Goal: Browse casually: Explore the website without a specific task or goal

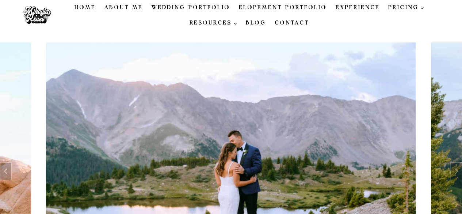
drag, startPoint x: 0, startPoint y: 0, endPoint x: 207, endPoint y: 7, distance: 206.6
click at [207, 7] on link "Wedding Portfolio" at bounding box center [190, 7] width 87 height 15
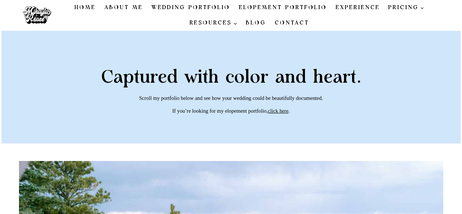
click at [132, 10] on link "About Me" at bounding box center [123, 7] width 47 height 15
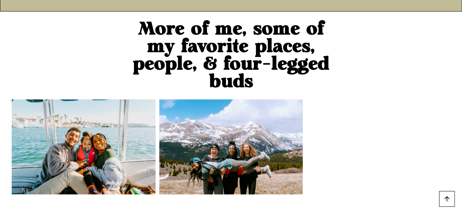
scroll to position [676, 0]
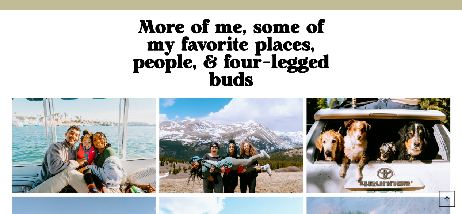
click at [87, 98] on img at bounding box center [84, 145] width 144 height 95
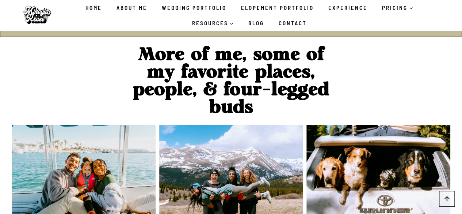
scroll to position [623, 0]
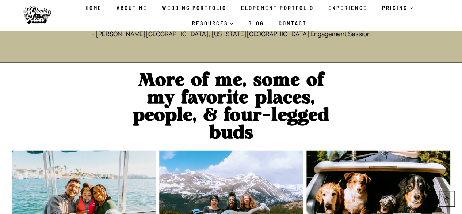
click at [194, 7] on link "Wedding Portfolio" at bounding box center [194, 7] width 79 height 15
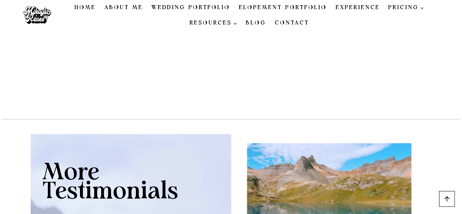
scroll to position [4664, 0]
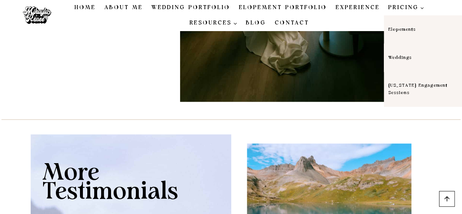
click at [395, 60] on link "Weddings" at bounding box center [424, 57] width 80 height 28
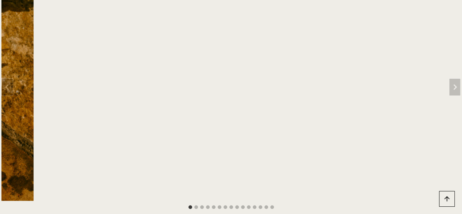
scroll to position [67, 0]
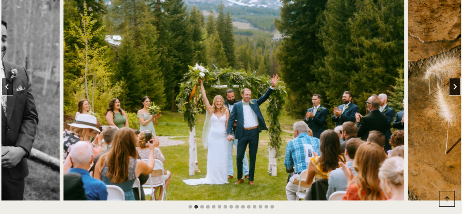
click at [455, 87] on icon "Next slide" at bounding box center [455, 87] width 6 height 6
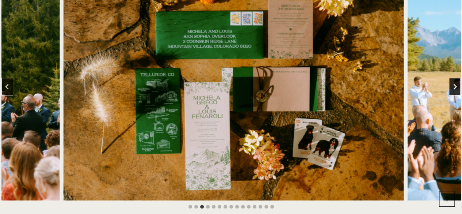
click at [455, 87] on icon "Next slide" at bounding box center [455, 87] width 6 height 6
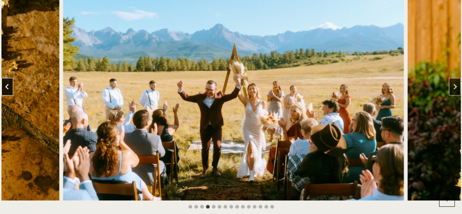
click at [7, 84] on icon "Previous slide" at bounding box center [7, 87] width 6 height 6
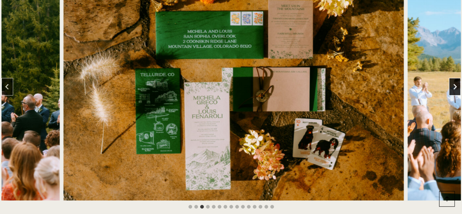
click at [458, 90] on button "Next slide" at bounding box center [455, 87] width 12 height 18
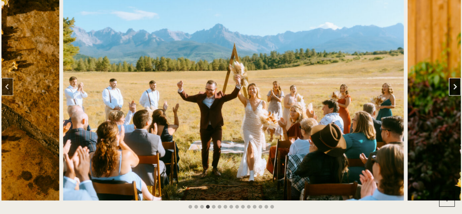
click at [458, 90] on button "Next slide" at bounding box center [455, 87] width 12 height 18
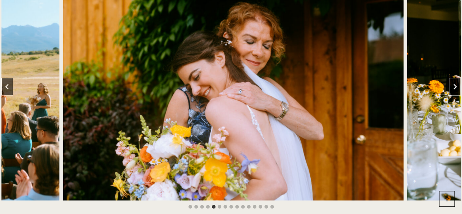
click at [458, 90] on button "Next slide" at bounding box center [455, 87] width 12 height 18
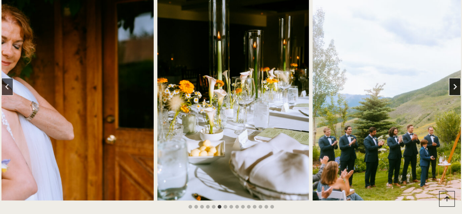
click at [458, 90] on button "Next slide" at bounding box center [455, 87] width 12 height 18
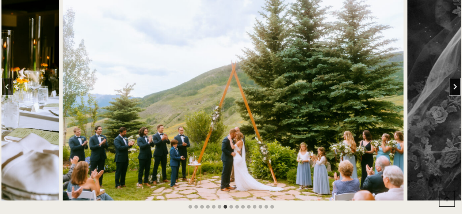
click at [458, 90] on button "Next slide" at bounding box center [455, 87] width 12 height 18
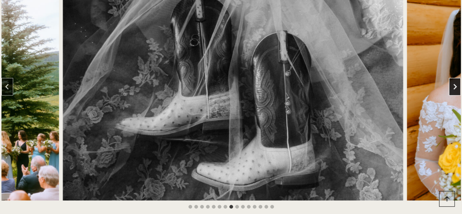
click at [458, 90] on button "Next slide" at bounding box center [455, 87] width 12 height 18
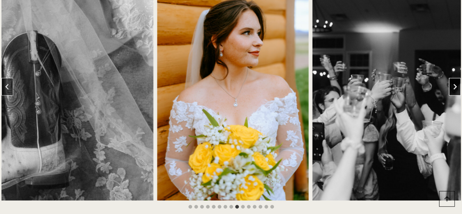
click at [458, 90] on button "Next slide" at bounding box center [455, 87] width 12 height 18
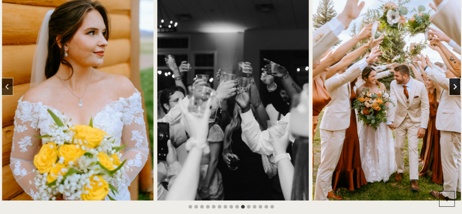
click at [458, 90] on button "Next slide" at bounding box center [455, 87] width 12 height 18
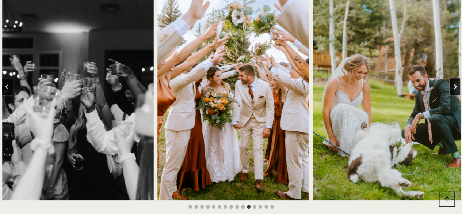
click at [458, 90] on button "Next slide" at bounding box center [455, 87] width 12 height 18
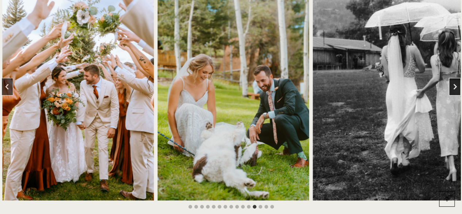
click at [458, 90] on button "Next slide" at bounding box center [455, 87] width 12 height 18
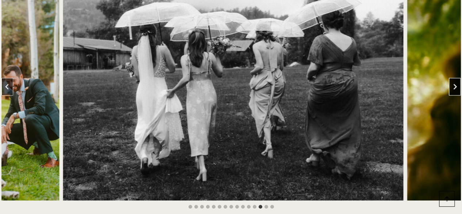
click at [458, 90] on button "Next slide" at bounding box center [455, 87] width 12 height 18
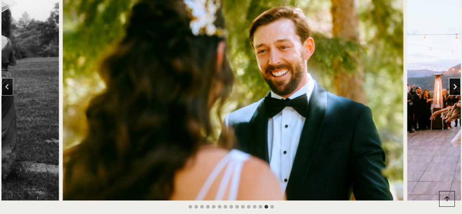
click at [458, 90] on button "Next slide" at bounding box center [455, 87] width 12 height 18
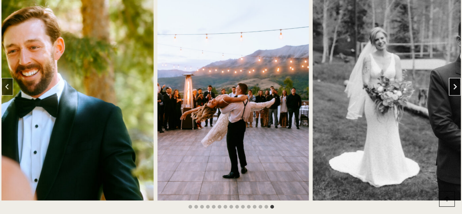
click at [458, 90] on button "Go to first slide" at bounding box center [455, 87] width 12 height 18
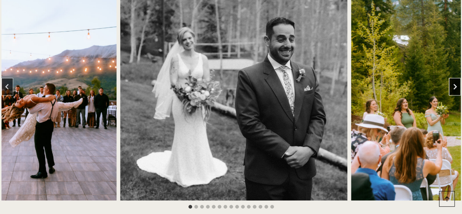
click at [458, 90] on button "Next slide" at bounding box center [455, 87] width 12 height 18
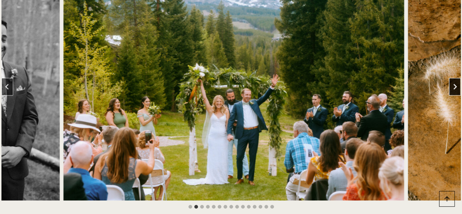
click at [458, 90] on button "Next slide" at bounding box center [455, 87] width 12 height 18
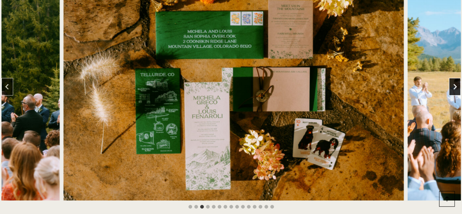
click at [458, 90] on button "Next slide" at bounding box center [455, 87] width 12 height 18
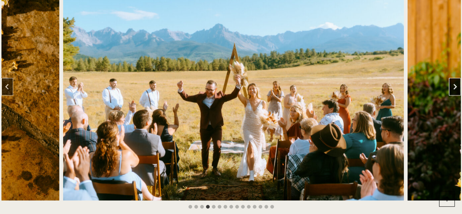
click at [458, 90] on button "Next slide" at bounding box center [455, 87] width 12 height 18
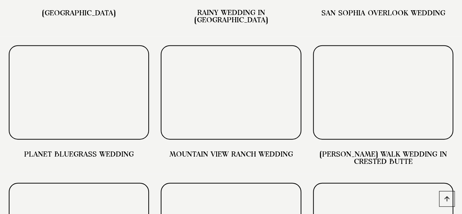
scroll to position [2216, 0]
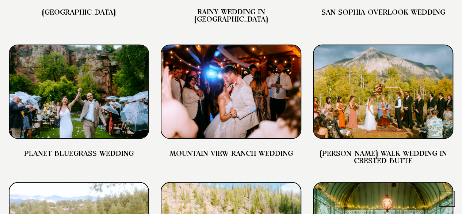
click at [270, 124] on img at bounding box center [231, 92] width 140 height 94
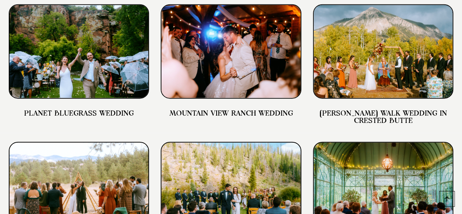
scroll to position [2257, 0]
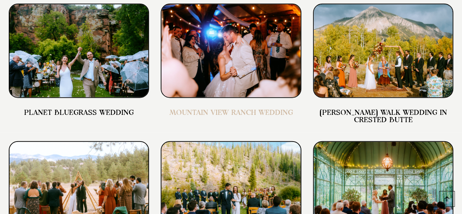
click at [260, 116] on link "MOUNTAIN VIEW RANCH WEDDING" at bounding box center [231, 112] width 124 height 7
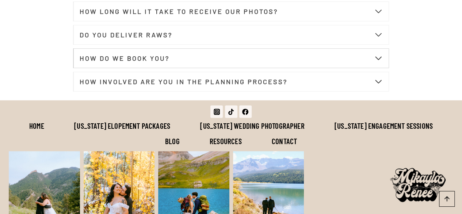
scroll to position [3044, 0]
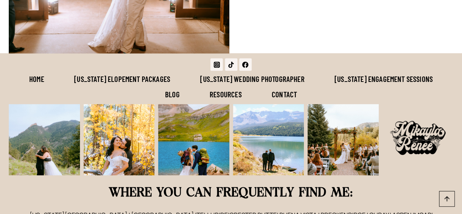
scroll to position [7584, 0]
